Goal: Task Accomplishment & Management: Complete application form

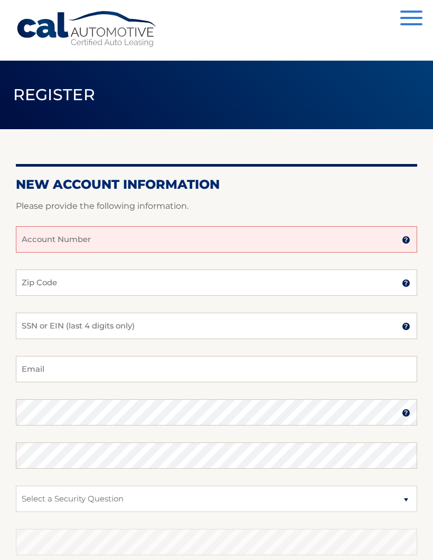
click at [103, 242] on input "Account Number" at bounding box center [216, 239] width 401 height 26
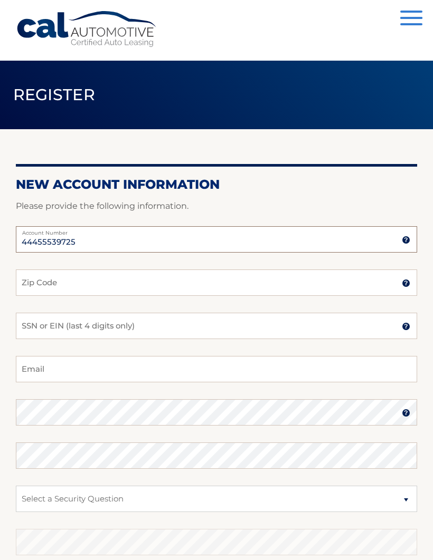
type input "44455539725"
click at [45, 288] on input "Zip Code" at bounding box center [216, 283] width 401 height 26
type input "1"
type input "08226"
click at [63, 324] on input "SSN or EIN (last 4 digits only)" at bounding box center [216, 326] width 401 height 26
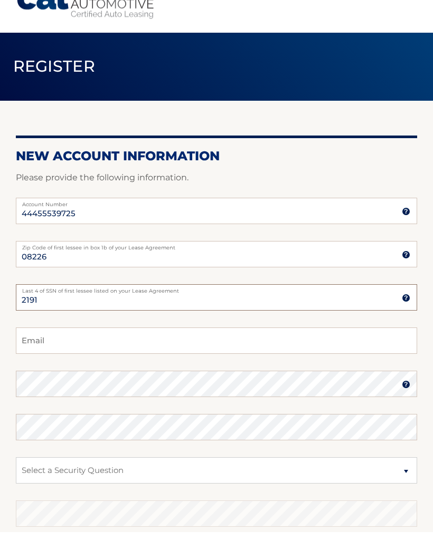
type input "2191"
click at [65, 356] on input "Email" at bounding box center [216, 369] width 401 height 26
type input "[EMAIL_ADDRESS][DOMAIN_NAME]"
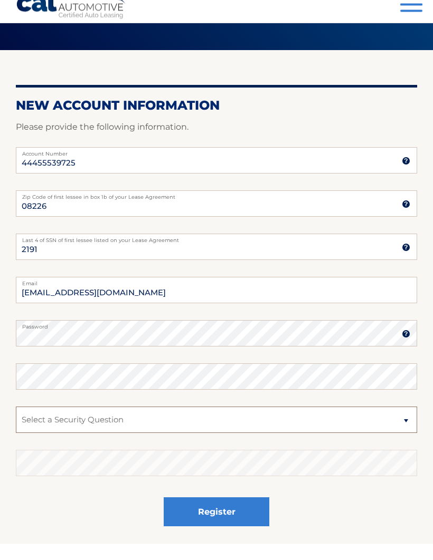
scroll to position [62, 0]
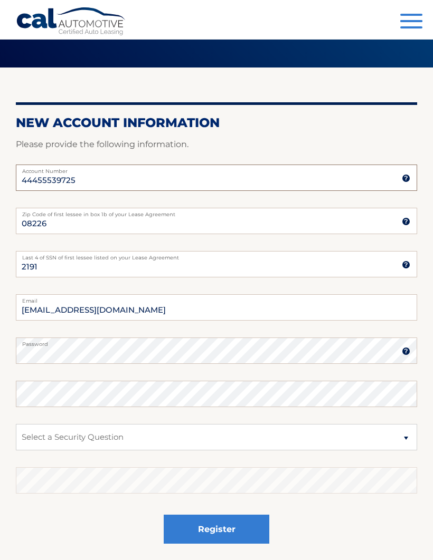
click at [94, 180] on input "44455539725" at bounding box center [216, 178] width 401 height 26
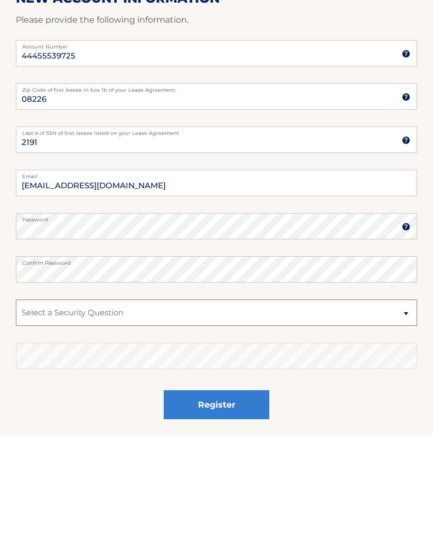
click at [137, 424] on select "Select a Security Question What was the name of your elementary school? What is…" at bounding box center [216, 437] width 401 height 26
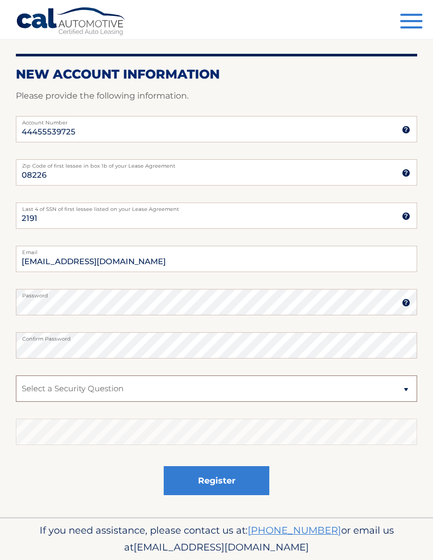
select select "2"
click at [52, 395] on select "Select a Security Question What was the name of your elementary school? What is…" at bounding box center [216, 389] width 401 height 26
click at [95, 394] on select "Select a Security Question What was the name of your elementary school? What is…" at bounding box center [216, 389] width 401 height 26
click at [413, 393] on select "Select a Security Question What was the name of your elementary school? What is…" at bounding box center [216, 389] width 401 height 26
click at [51, 389] on select "Select a Security Question What was the name of your elementary school? What is…" at bounding box center [216, 389] width 401 height 26
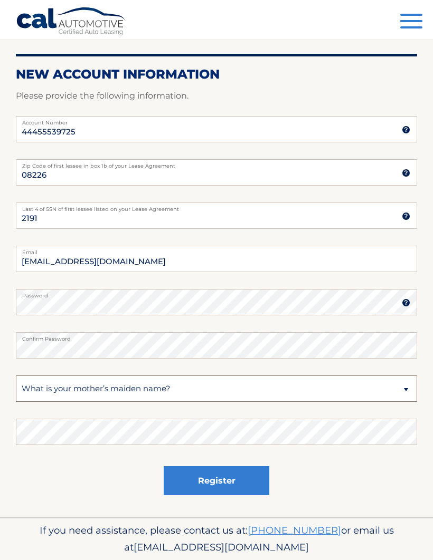
click at [63, 395] on select "Select a Security Question What was the name of your elementary school? What is…" at bounding box center [216, 389] width 401 height 26
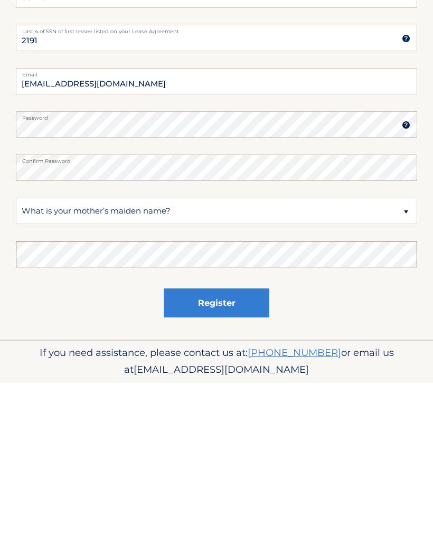
scroll to position [147, 0]
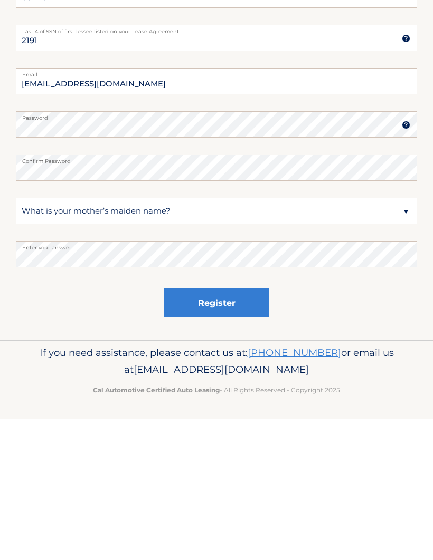
click at [225, 430] on button "Register" at bounding box center [217, 444] width 106 height 29
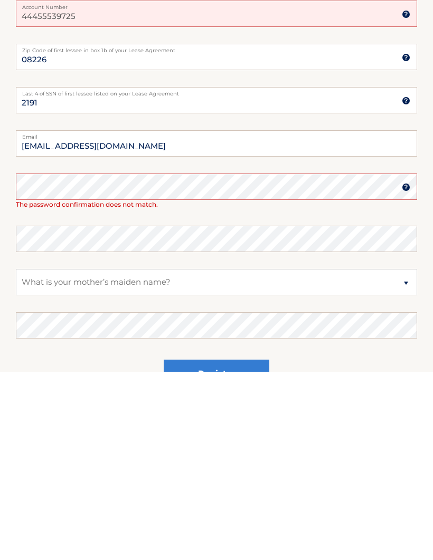
scroll to position [188, 0]
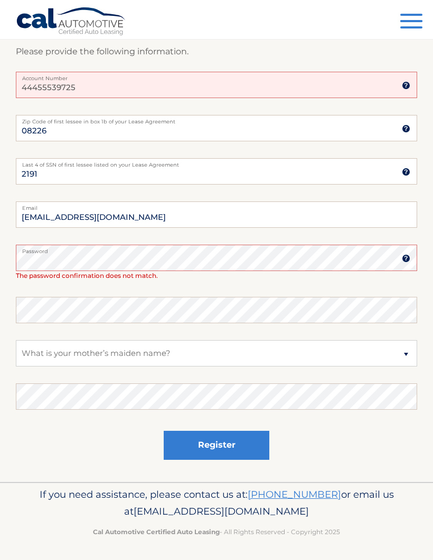
click at [216, 444] on button "Register" at bounding box center [217, 445] width 106 height 29
